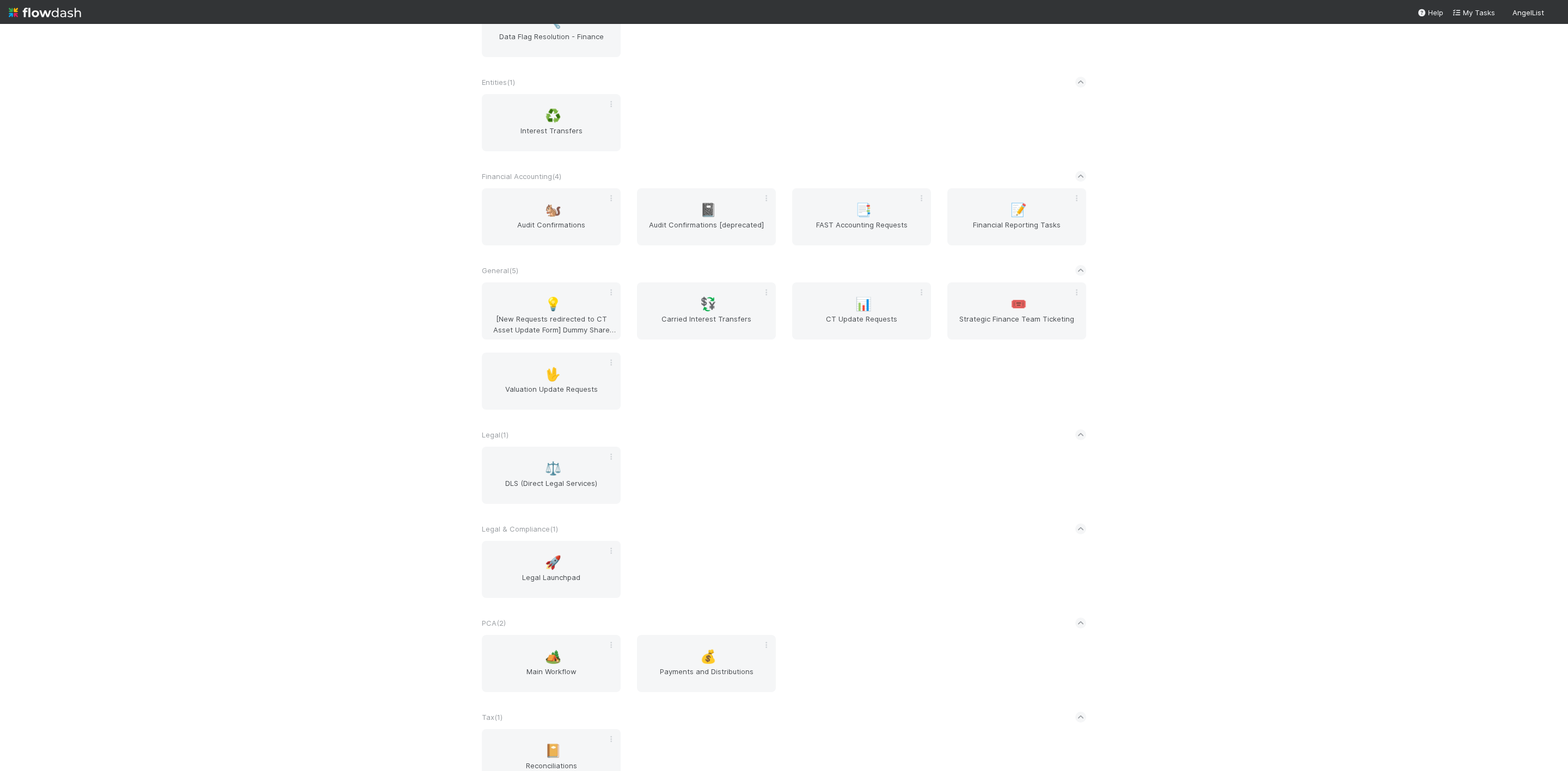
scroll to position [418, 0]
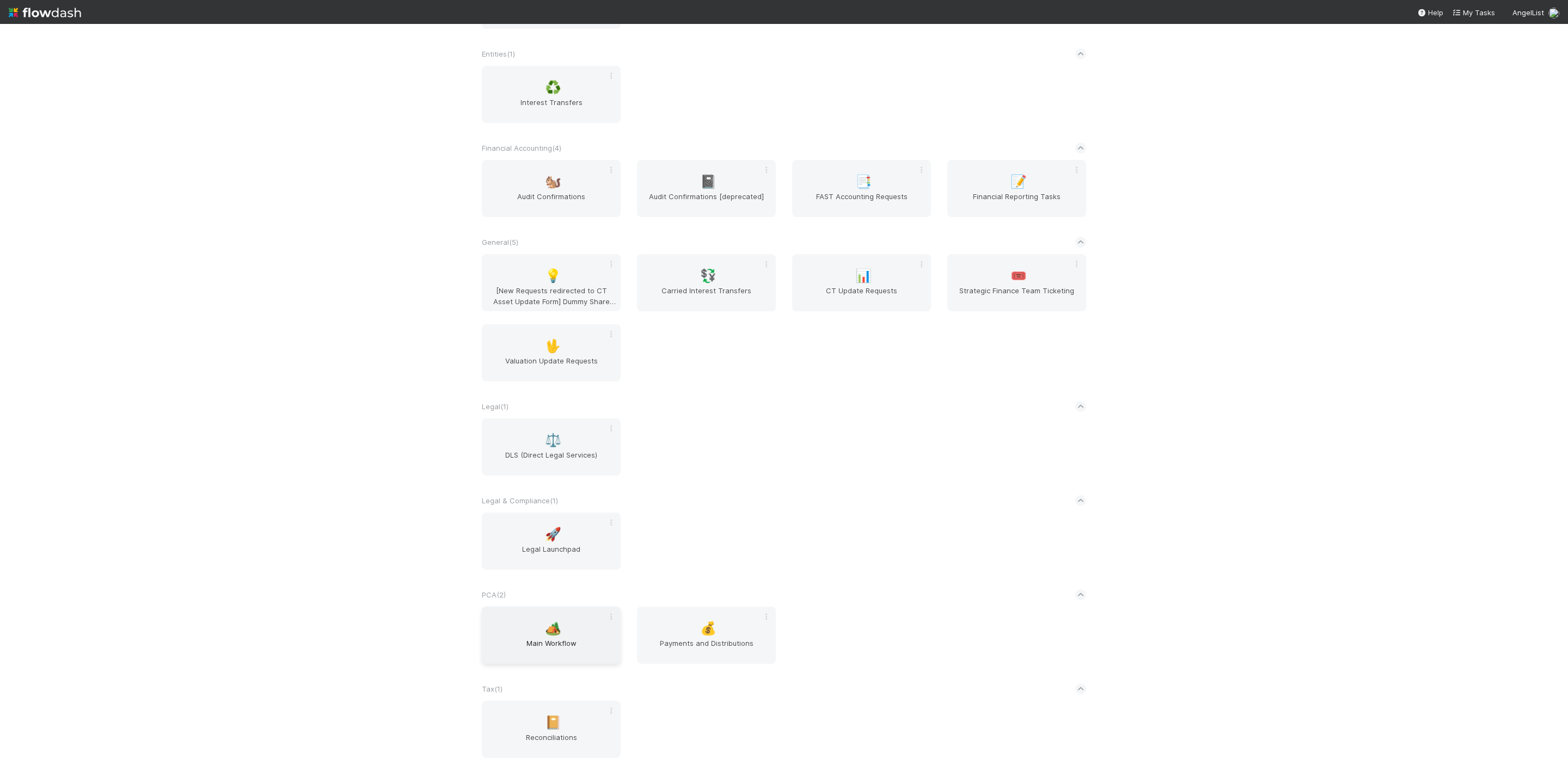
click at [542, 642] on span "Main Workflow" at bounding box center [552, 649] width 130 height 21
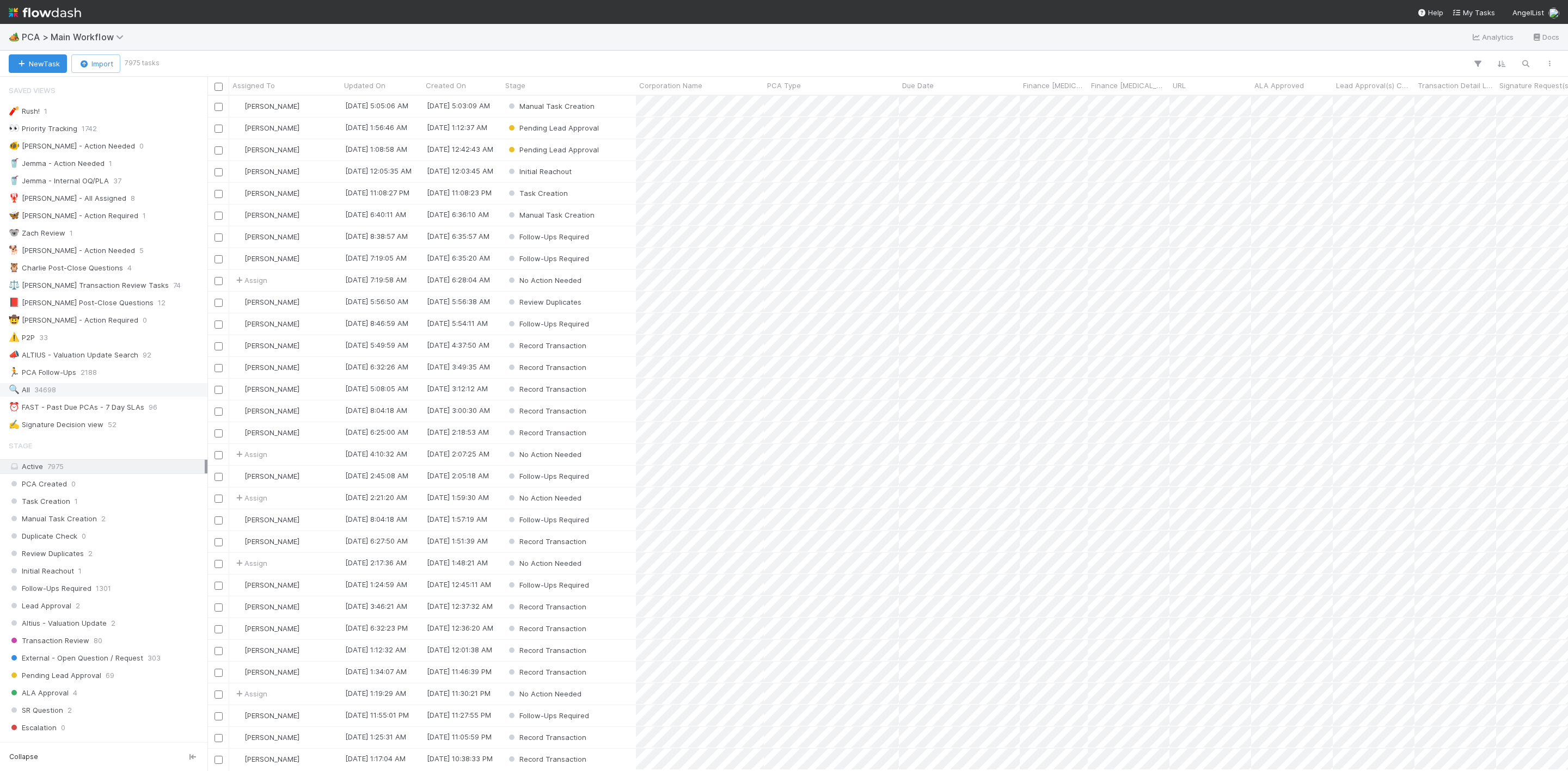
click at [46, 397] on span "34698" at bounding box center [45, 389] width 21 height 13
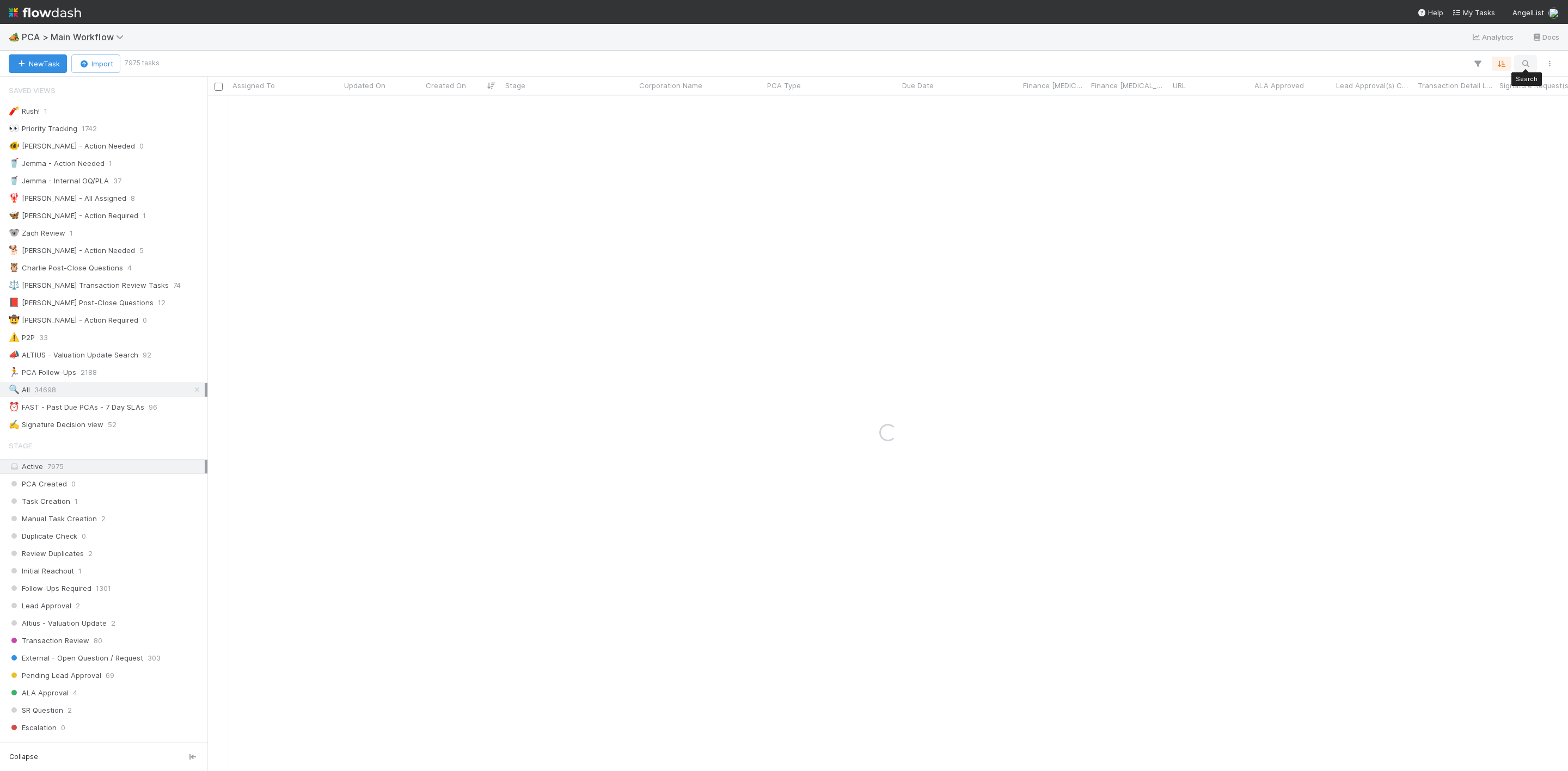
click at [1528, 69] on button "button" at bounding box center [1526, 63] width 20 height 14
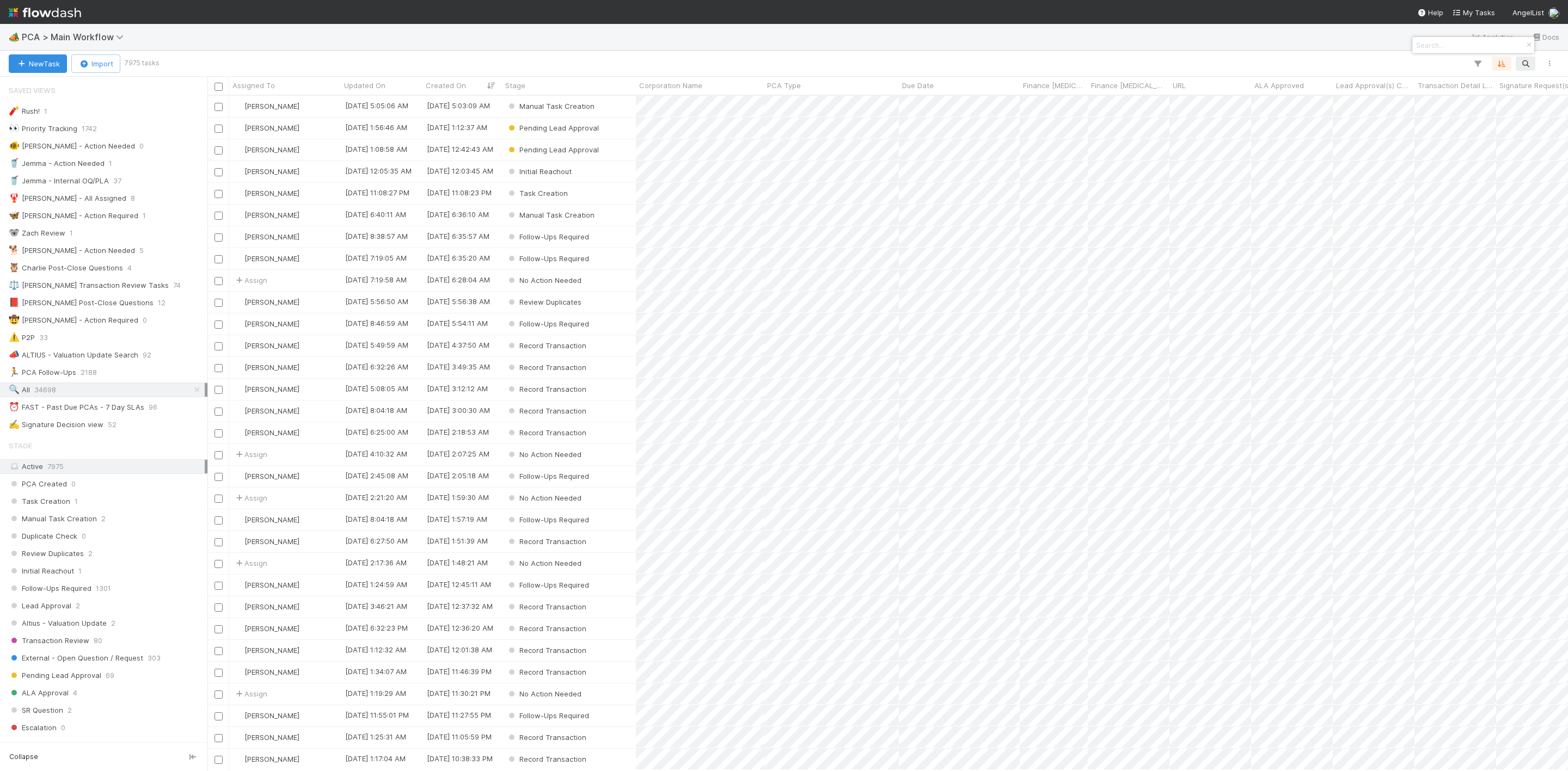
scroll to position [662, 1348]
click at [1449, 45] on input at bounding box center [1469, 45] width 109 height 13
paste input "Tallied"
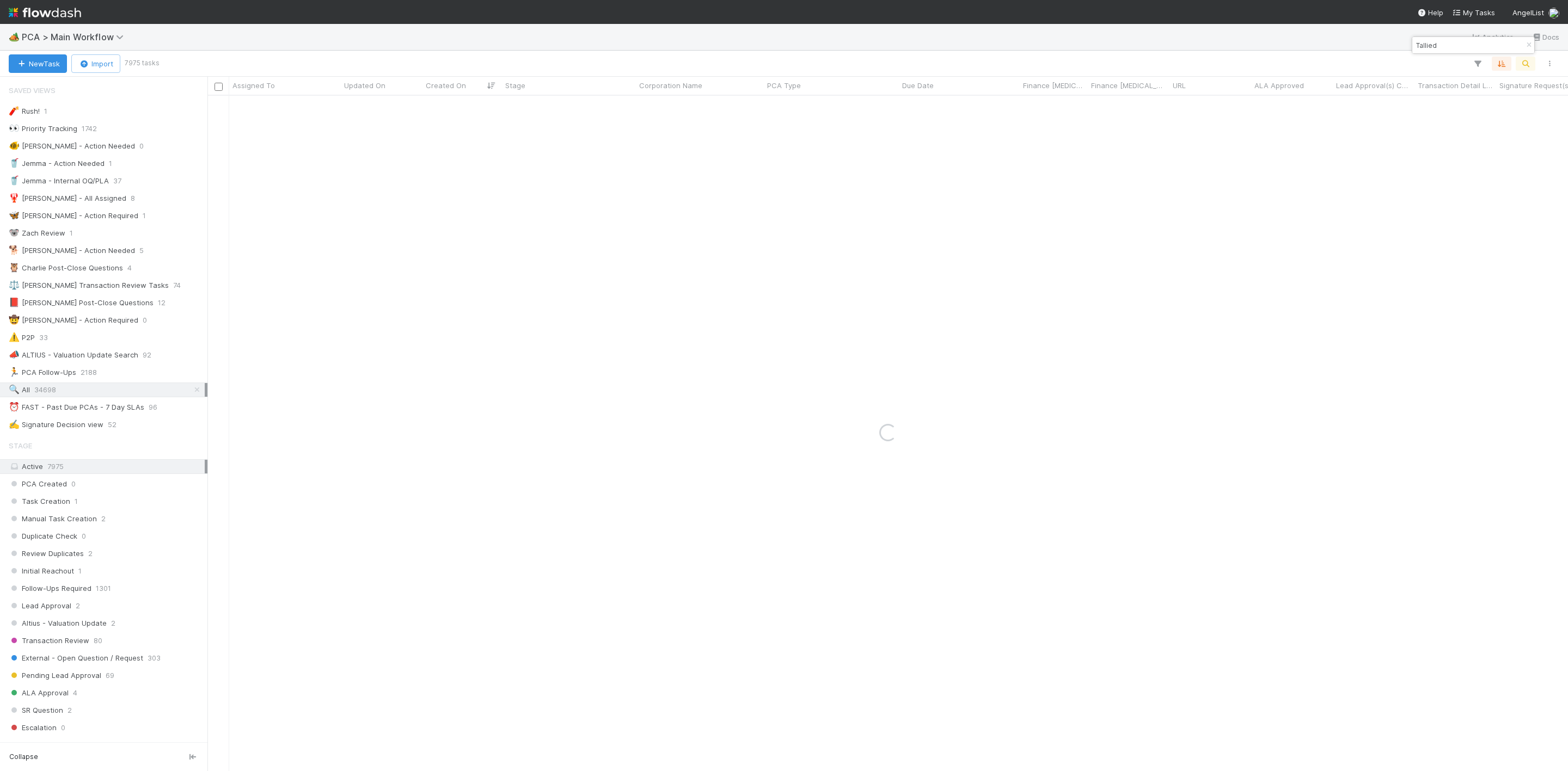
type input "Tallied"
click at [49, 61] on button "New Task" at bounding box center [38, 63] width 58 height 19
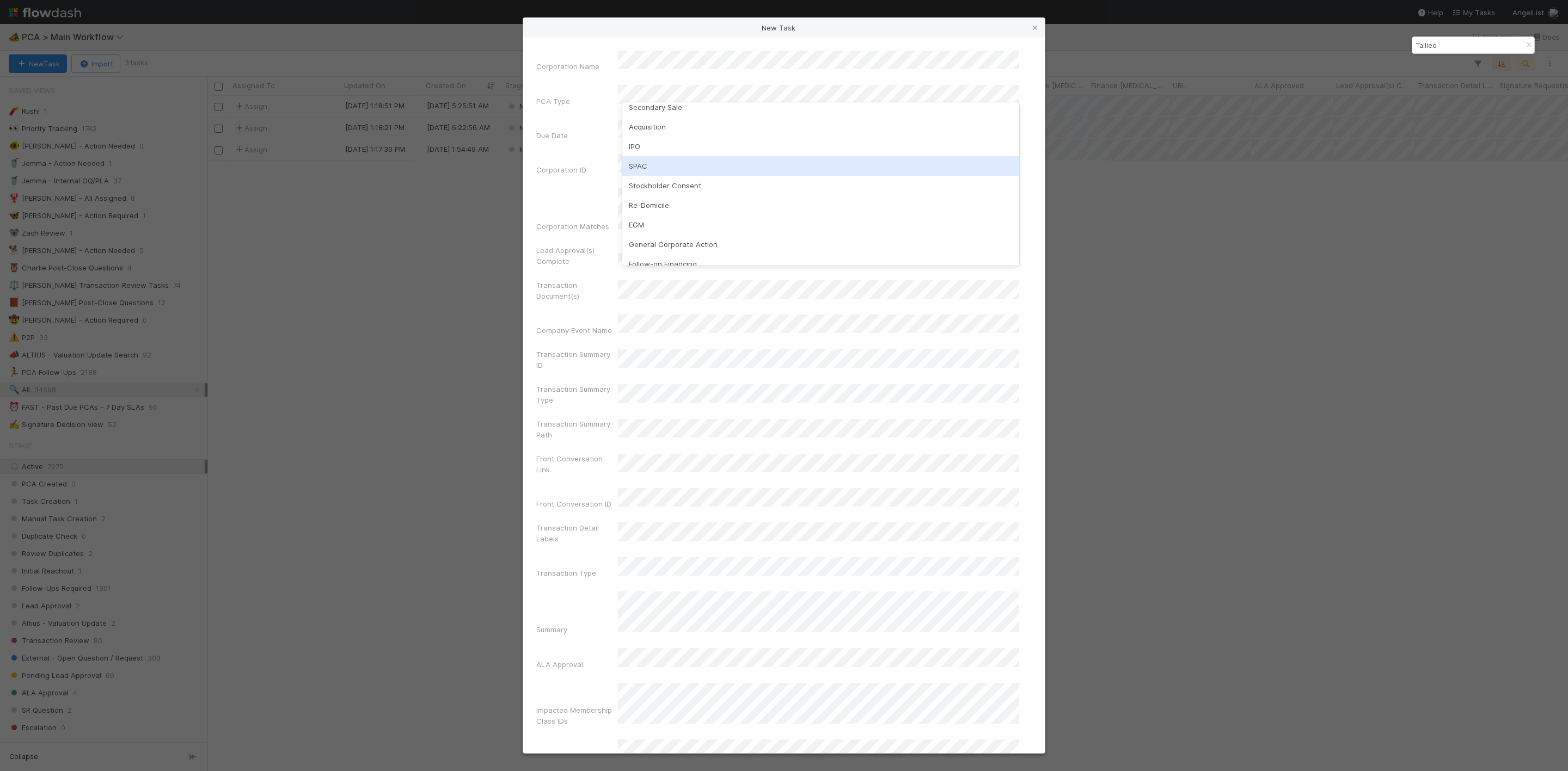
scroll to position [81, 0]
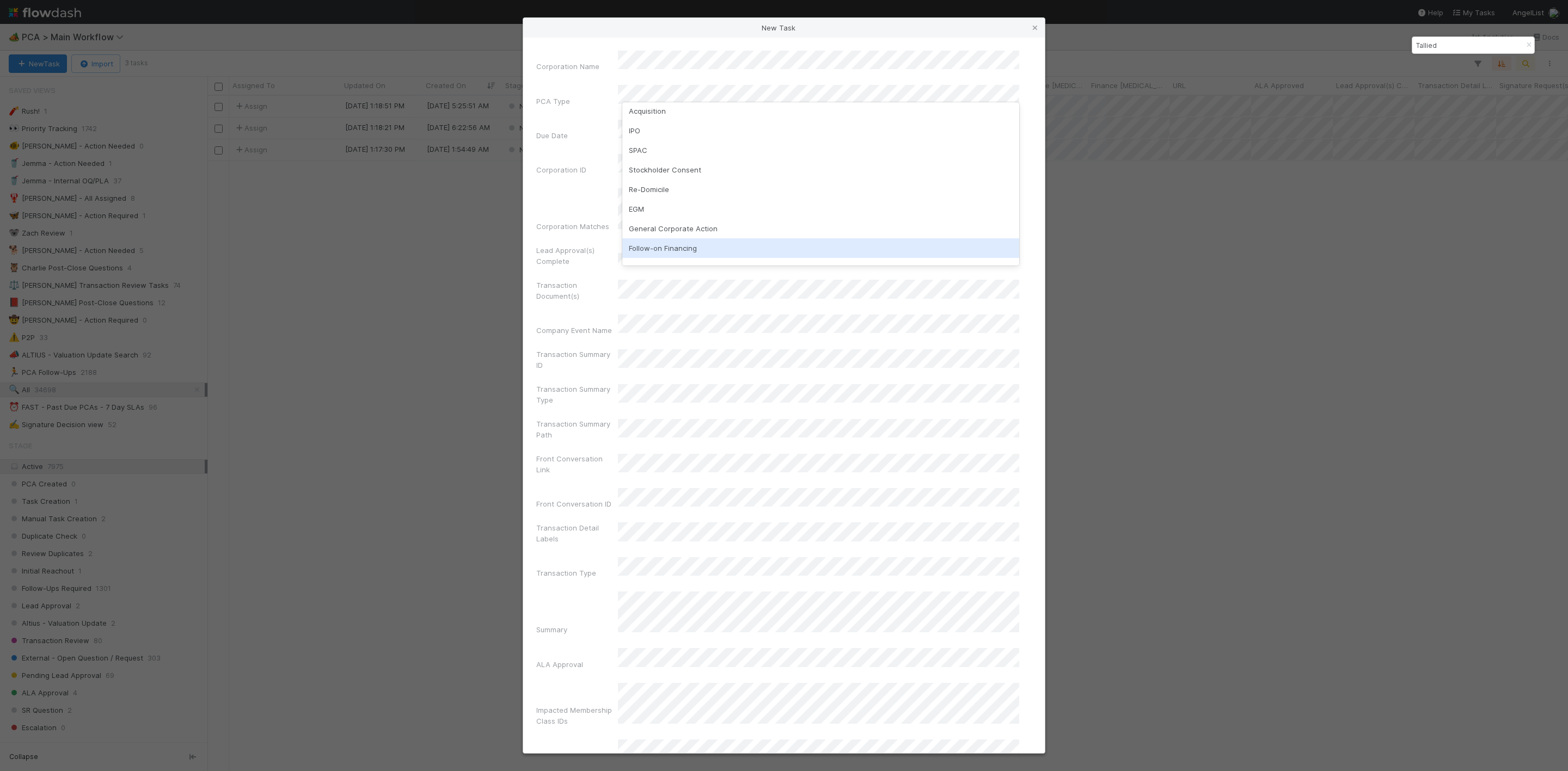
click at [1166, 294] on div "New Task Corporation Name PCA Type Due Date Corporation ID Corporation Matches …" at bounding box center [784, 386] width 1568 height 771
click at [1038, 29] on icon at bounding box center [1035, 28] width 11 height 7
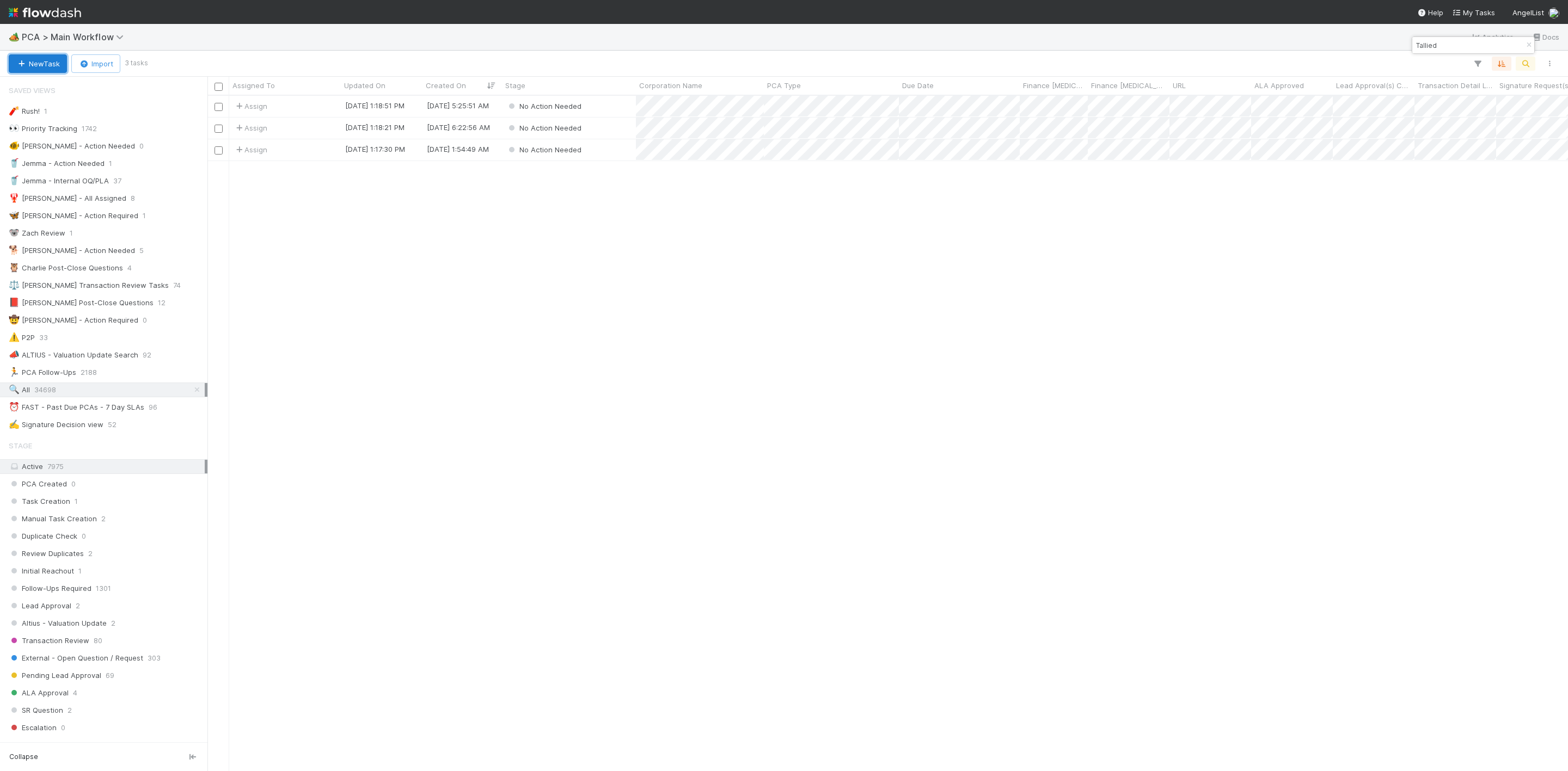
click at [45, 66] on button "New Task" at bounding box center [38, 63] width 58 height 19
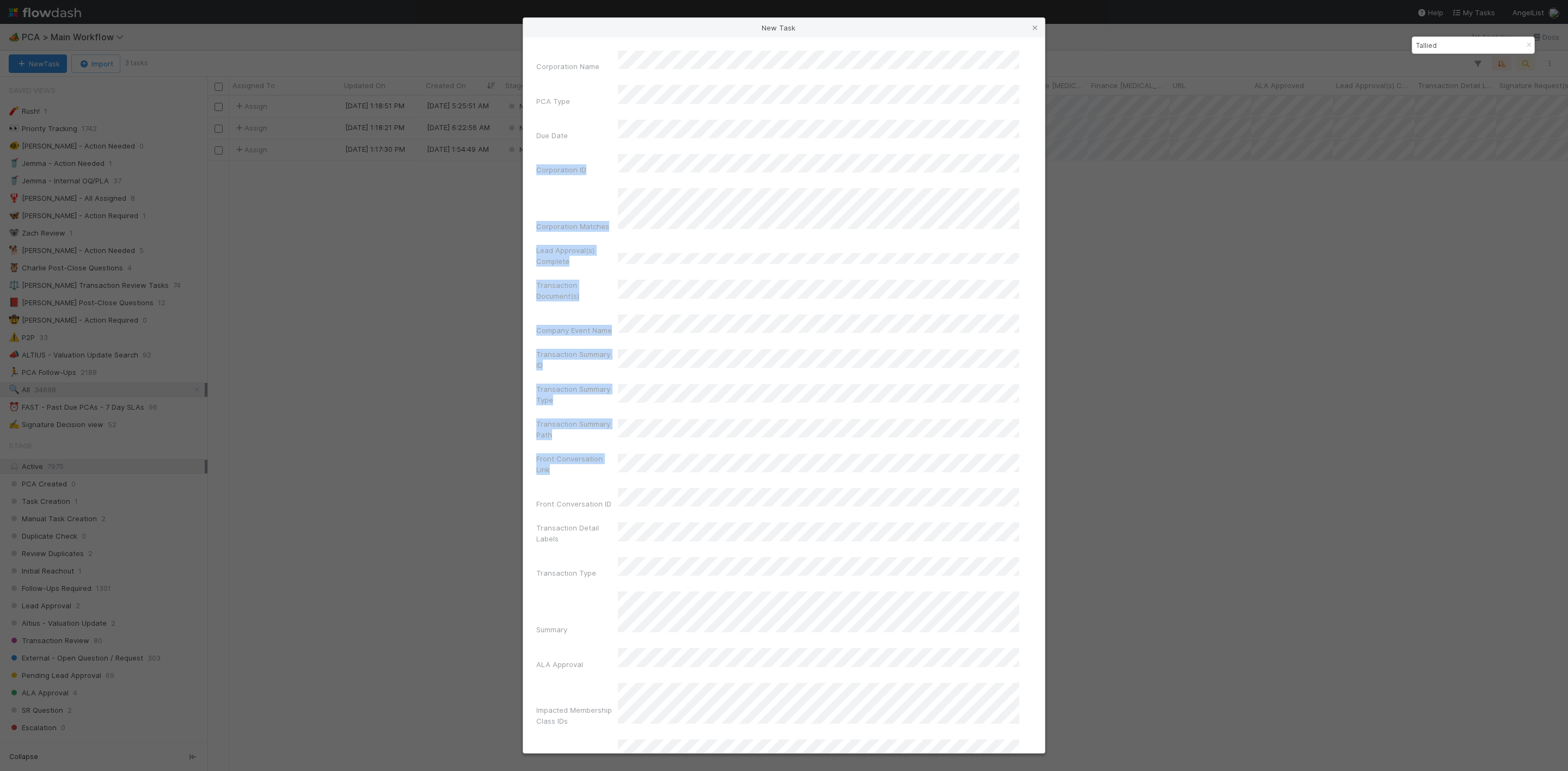
drag, startPoint x: 1045, startPoint y: 108, endPoint x: 1021, endPoint y: 407, distance: 300.0
click at [1021, 407] on div "New Task Corporation Name PCA Type Due Date Corporation ID Corporation Matches …" at bounding box center [783, 386] width 522 height 736
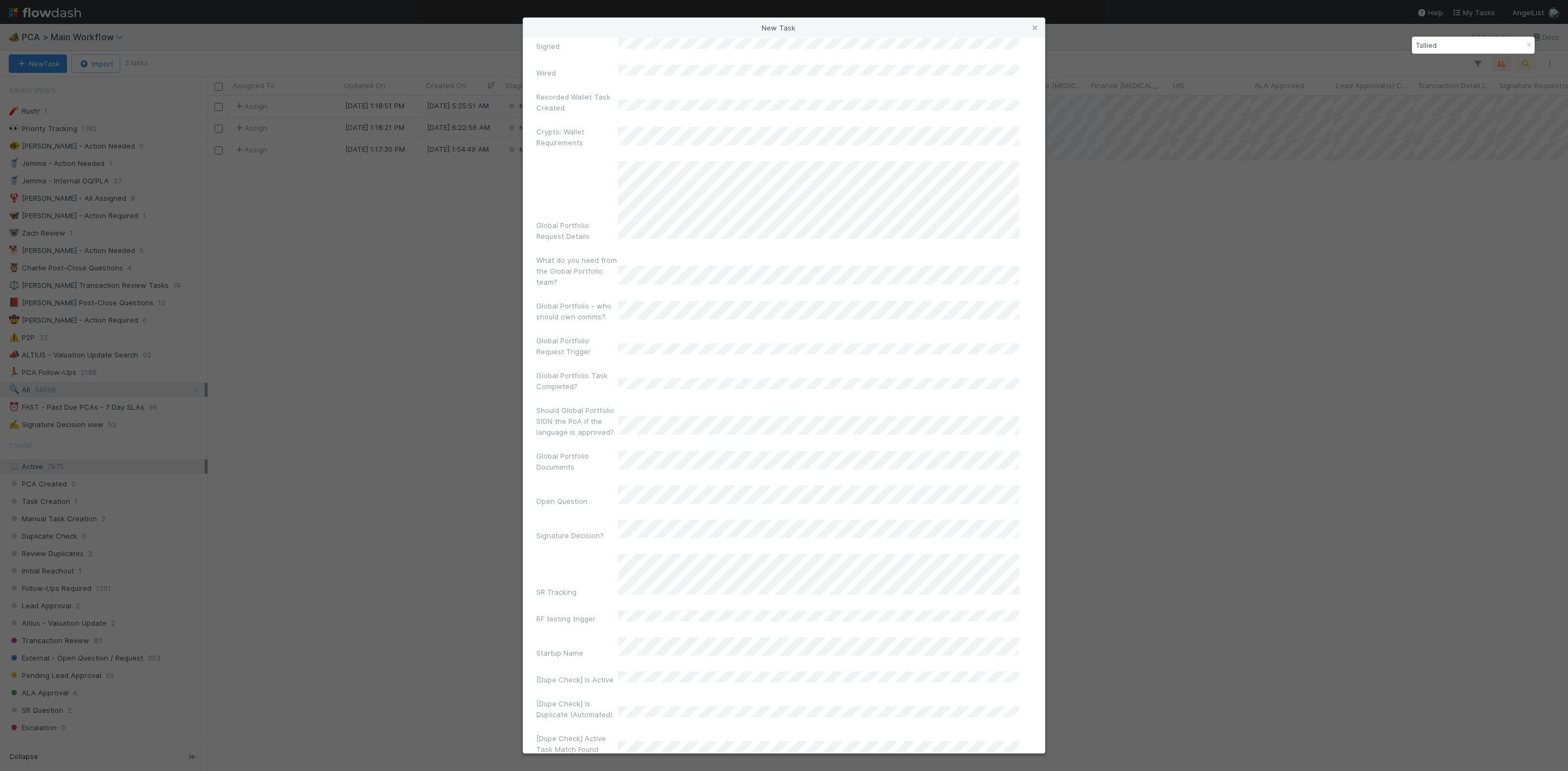
scroll to position [6967, 0]
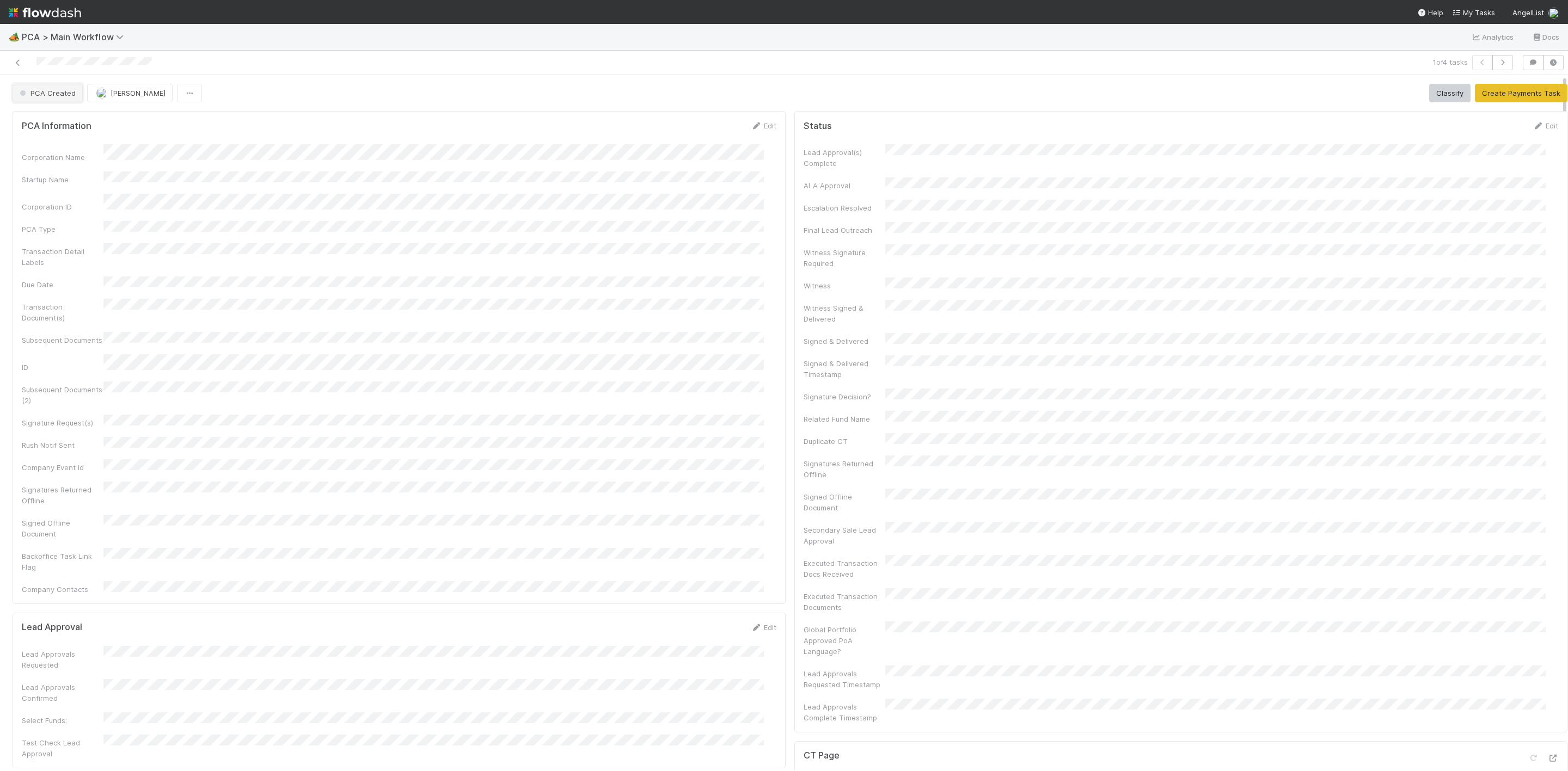
click at [51, 97] on span "PCA Created" at bounding box center [46, 93] width 58 height 9
click at [72, 142] on span "No Action Needed" at bounding box center [54, 142] width 75 height 9
click at [753, 257] on div "Edit" at bounding box center [763, 262] width 26 height 11
click at [756, 258] on link "Edit" at bounding box center [763, 262] width 26 height 9
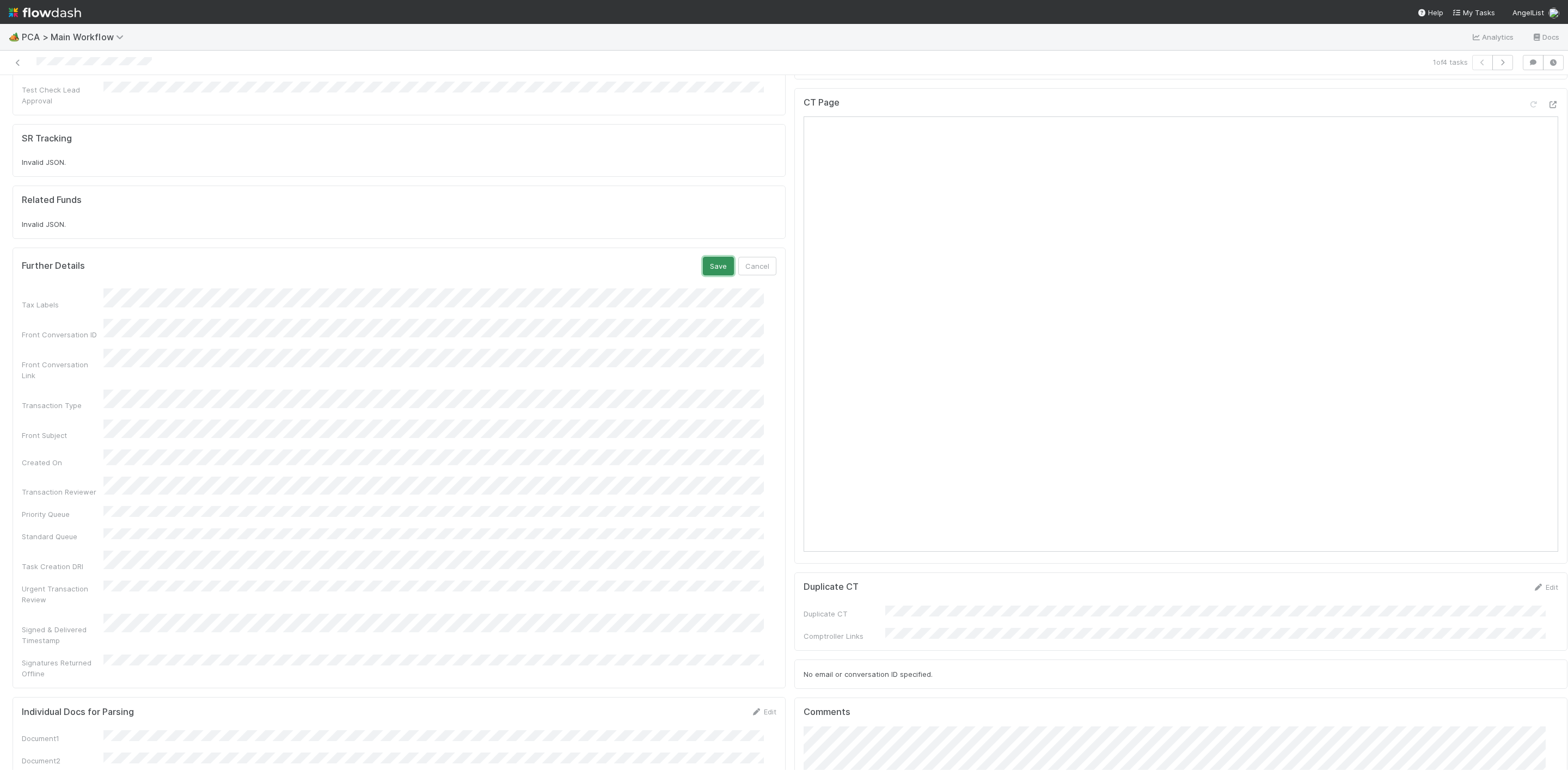
click at [703, 257] on button "Save" at bounding box center [718, 266] width 31 height 19
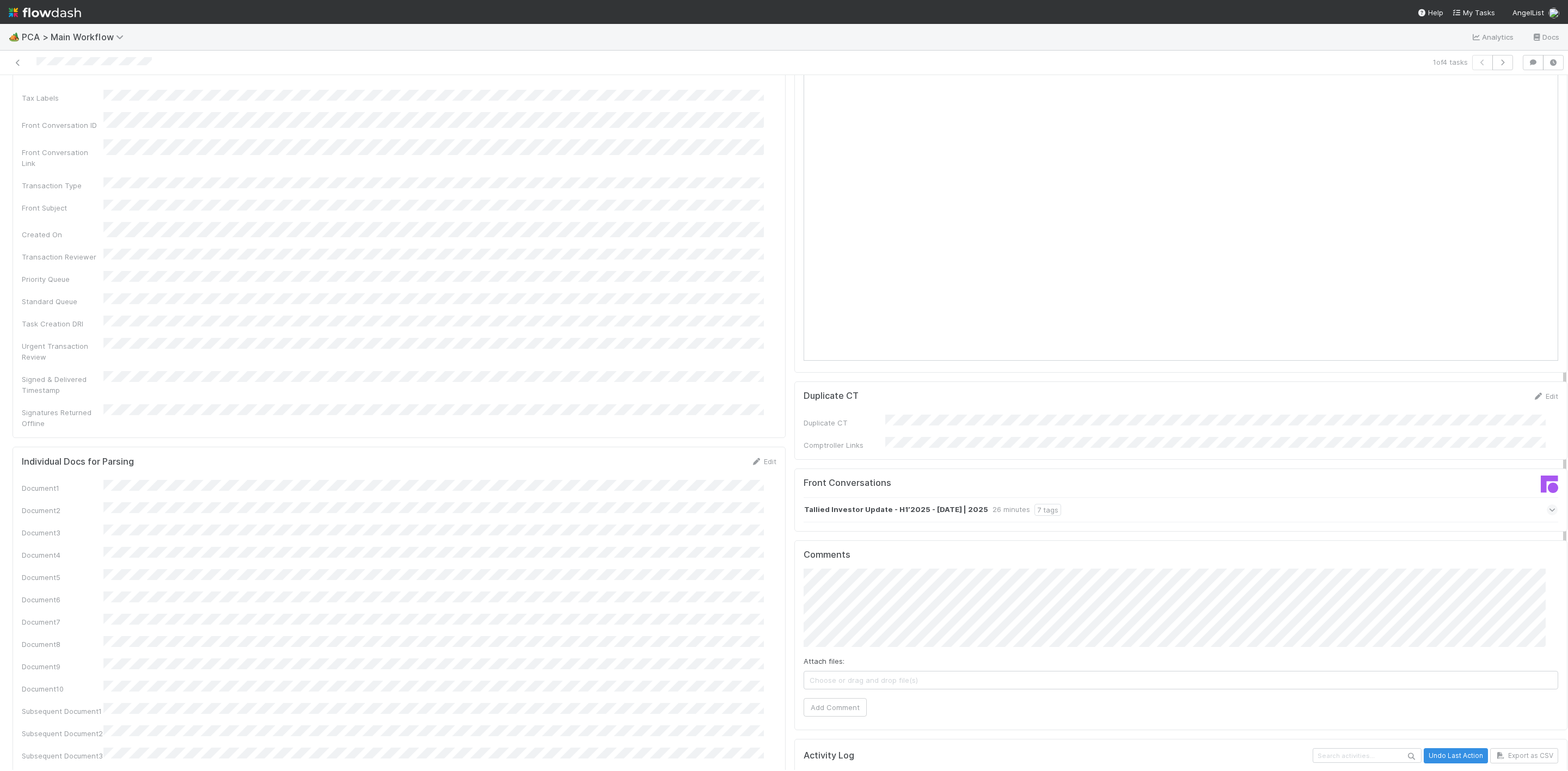
scroll to position [898, 0]
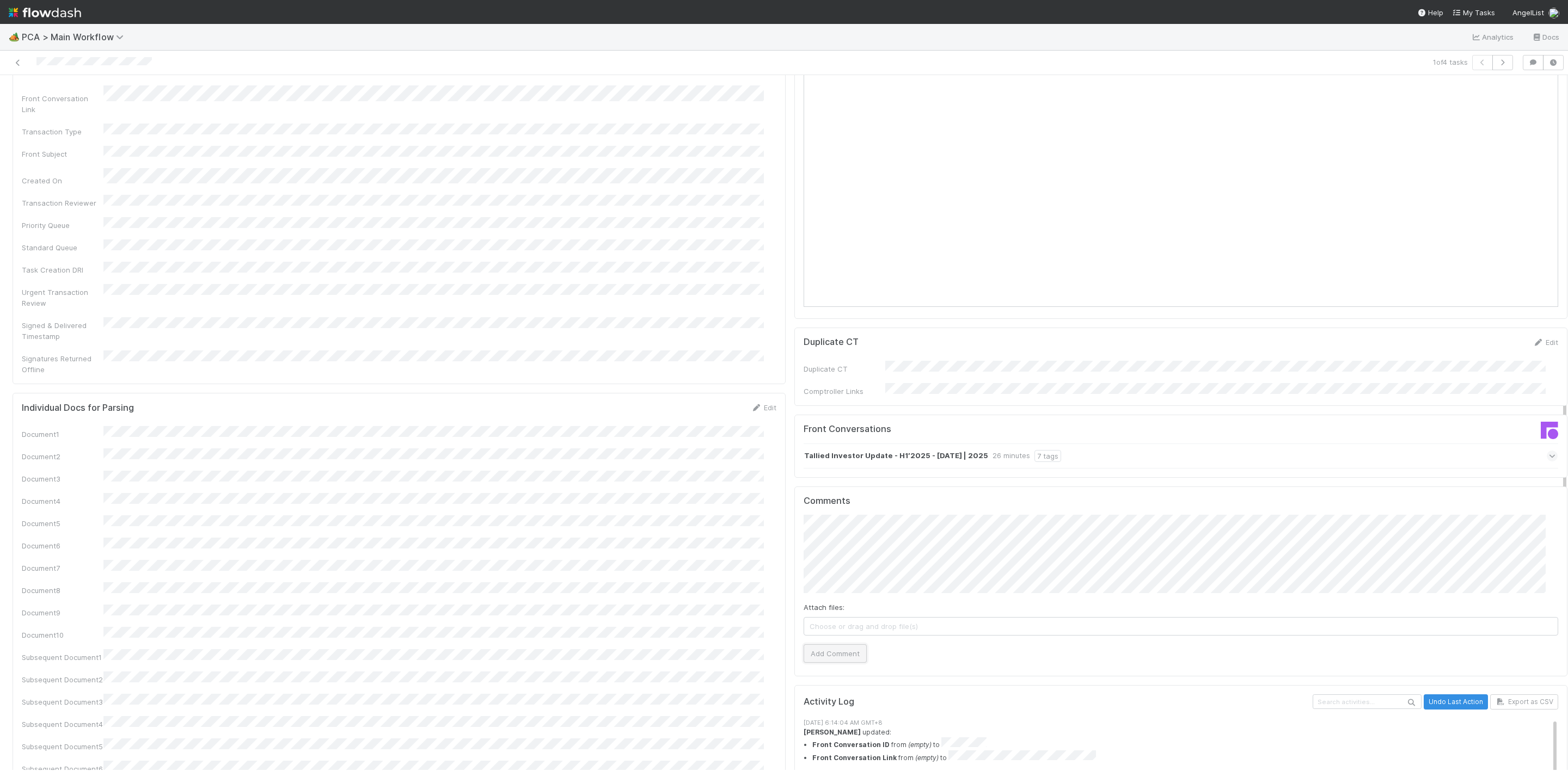
click at [829, 644] on button "Add Comment" at bounding box center [835, 653] width 63 height 19
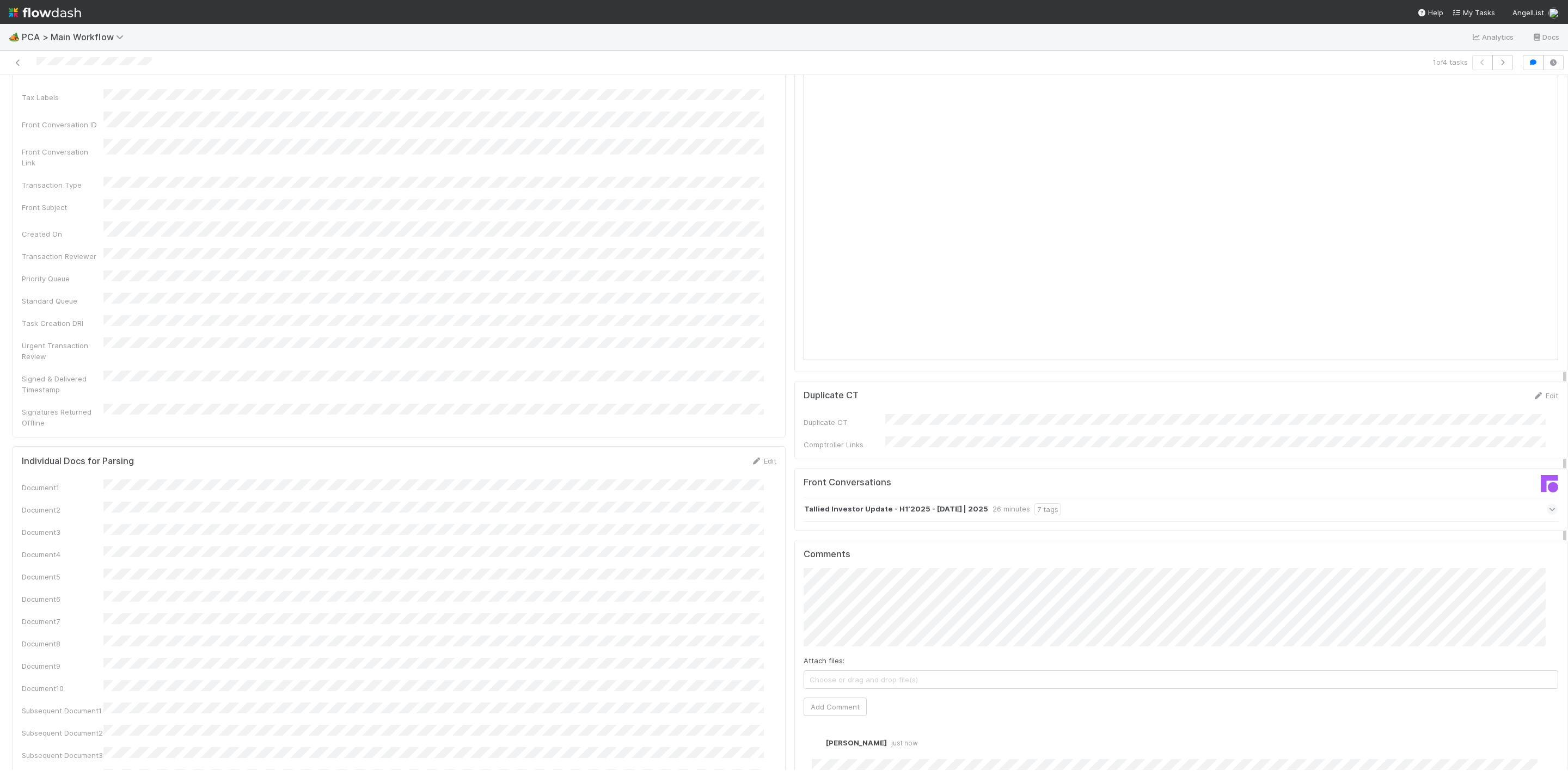
scroll to position [817, 0]
